Goal: Find specific page/section: Find specific page/section

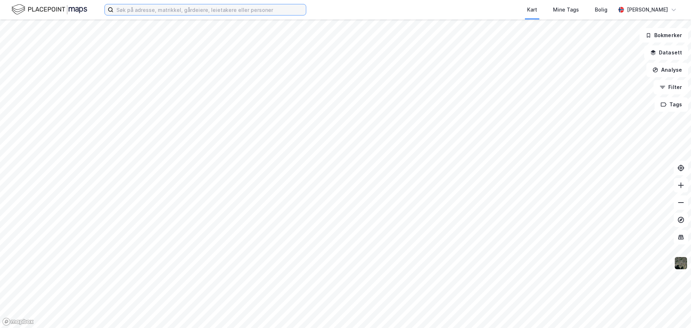
click at [160, 14] on input at bounding box center [209, 9] width 192 height 11
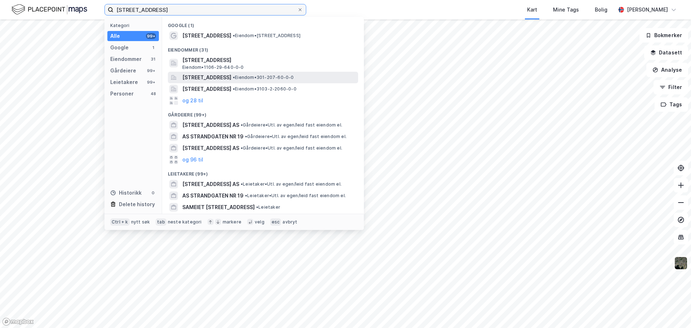
type input "[STREET_ADDRESS]"
click at [226, 79] on span "[STREET_ADDRESS]" at bounding box center [206, 77] width 49 height 9
